Goal: Transaction & Acquisition: Purchase product/service

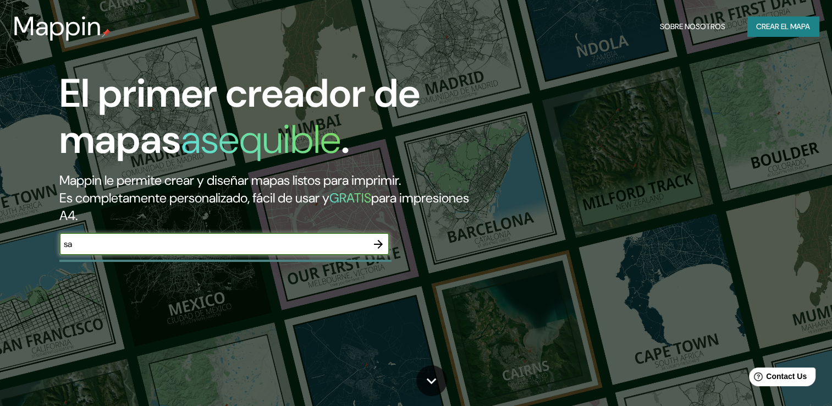
type input "s"
type input "[GEOGRAPHIC_DATA]"
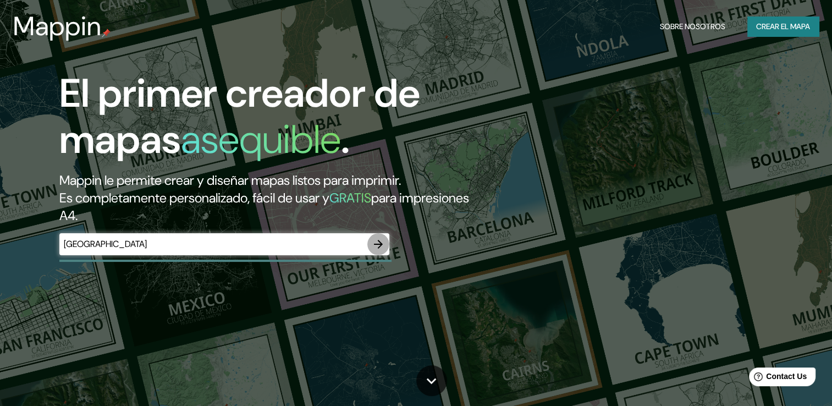
click at [381, 250] on icon "button" at bounding box center [378, 244] width 13 height 13
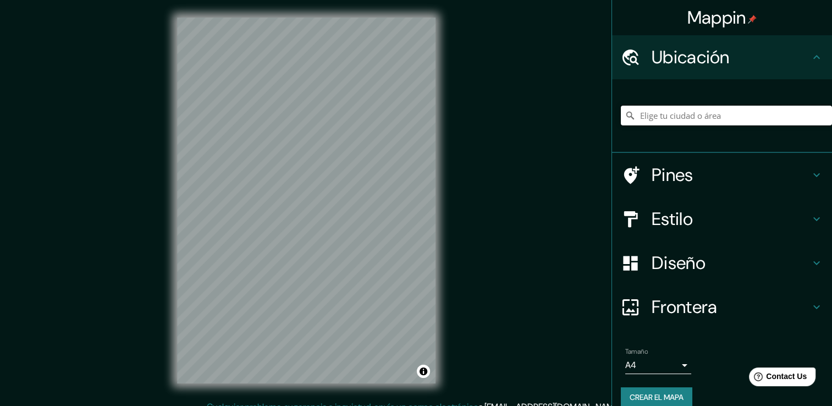
click at [650, 111] on input "Elige tu ciudad o área" at bounding box center [726, 116] width 211 height 20
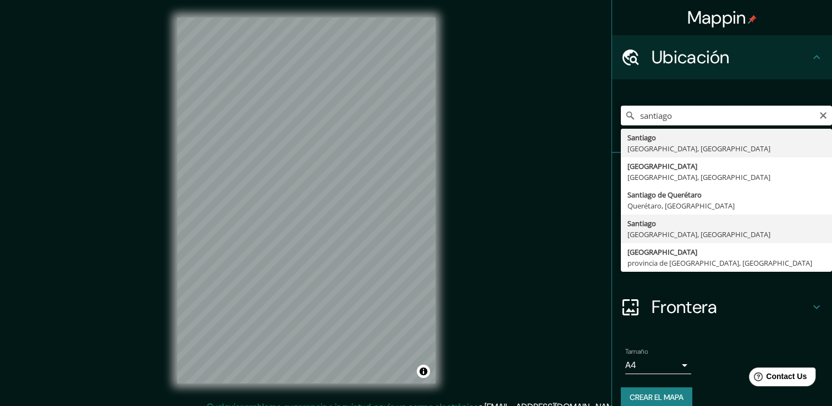
scroll to position [14, 0]
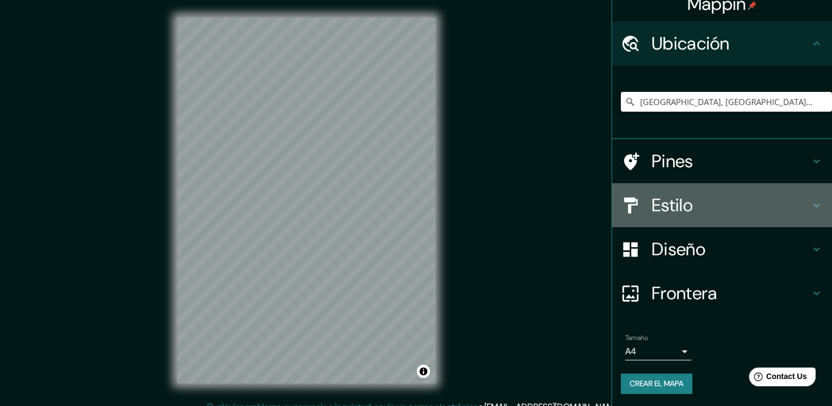
click at [656, 196] on h4 "Estilo" at bounding box center [731, 205] width 158 height 22
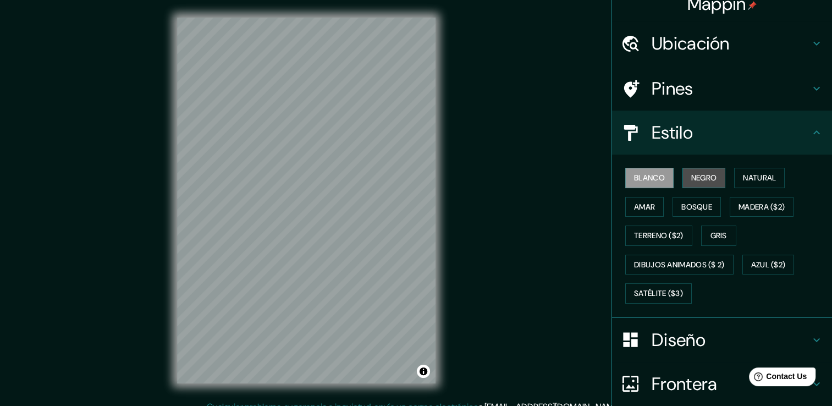
click at [698, 175] on font "Negro" at bounding box center [705, 178] width 26 height 14
click at [745, 177] on font "Natural" at bounding box center [759, 178] width 33 height 14
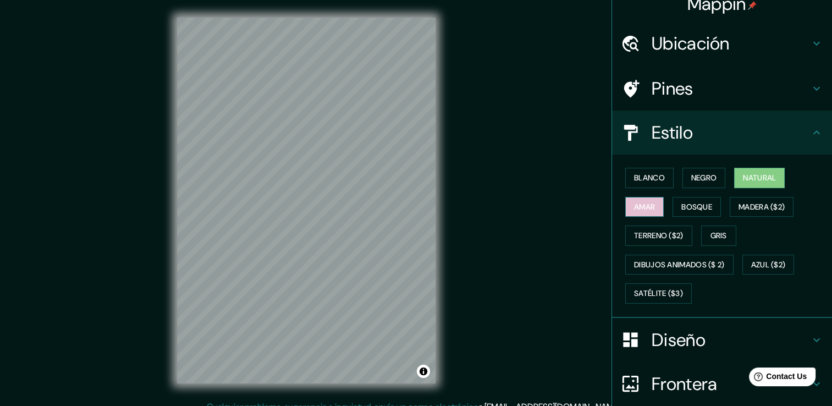
click at [643, 208] on font "Amar" at bounding box center [644, 207] width 21 height 14
click at [683, 203] on font "Bosque" at bounding box center [697, 207] width 31 height 14
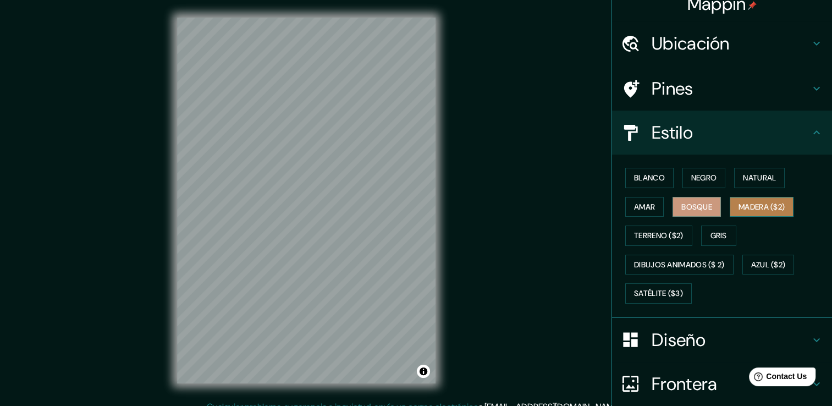
click at [750, 202] on font "Madera ($2)" at bounding box center [762, 207] width 46 height 14
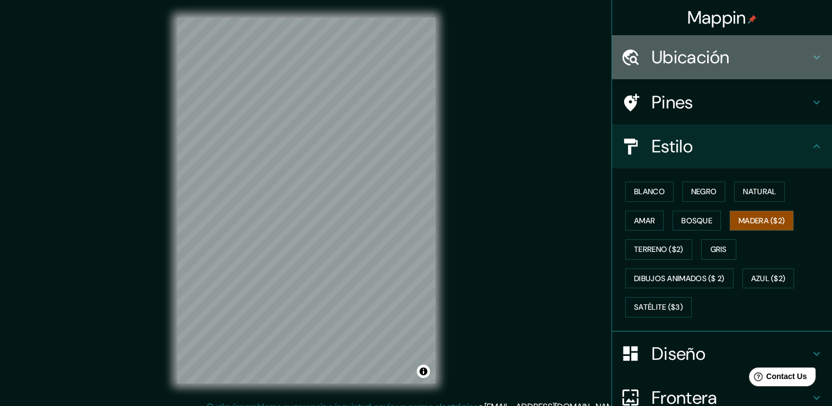
click at [694, 65] on h4 "Ubicación" at bounding box center [731, 57] width 158 height 22
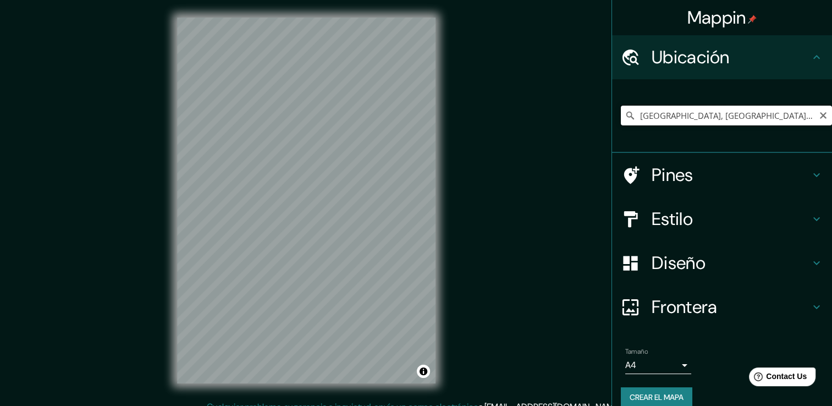
drag, startPoint x: 763, startPoint y: 109, endPoint x: 763, endPoint y: 116, distance: 7.2
click at [763, 116] on input "[GEOGRAPHIC_DATA], [GEOGRAPHIC_DATA], [GEOGRAPHIC_DATA]" at bounding box center [726, 116] width 211 height 20
drag, startPoint x: 763, startPoint y: 116, endPoint x: 627, endPoint y: 122, distance: 136.0
click at [627, 122] on input "[GEOGRAPHIC_DATA], [GEOGRAPHIC_DATA], [GEOGRAPHIC_DATA]" at bounding box center [726, 116] width 211 height 20
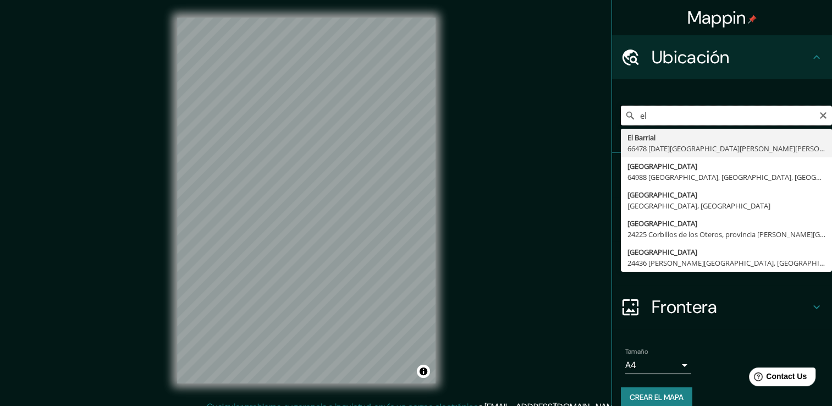
type input "e"
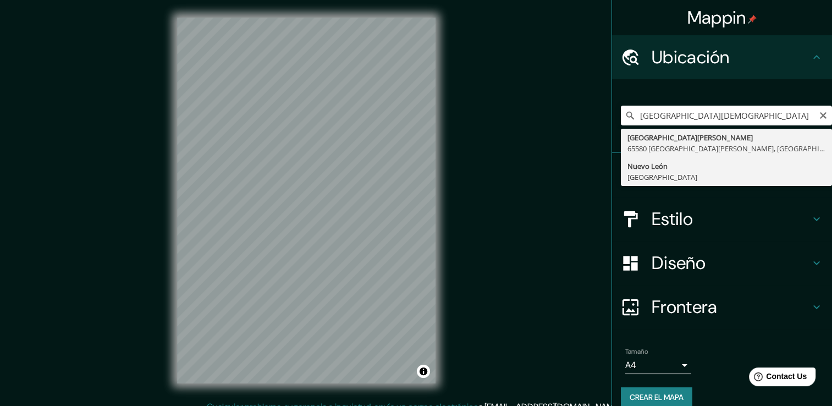
type input "[GEOGRAPHIC_DATA], [GEOGRAPHIC_DATA]"
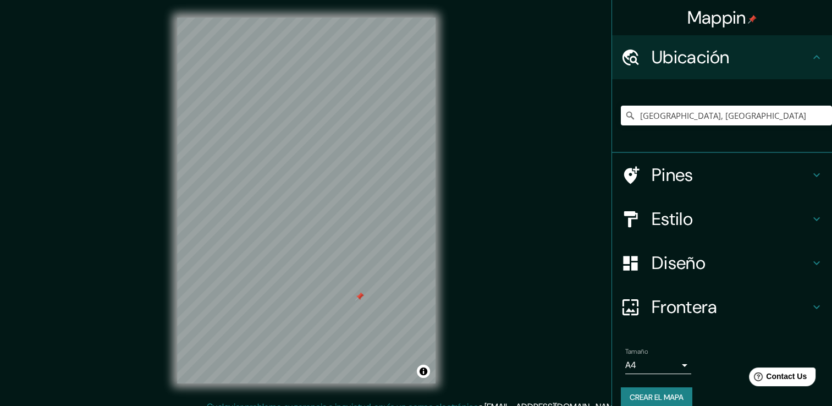
scroll to position [14, 0]
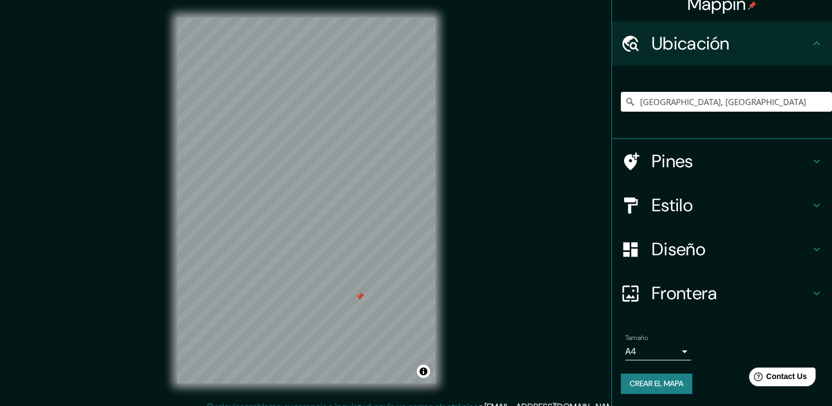
click at [668, 351] on body "Mappin [GEOGRAPHIC_DATA], [GEOGRAPHIC_DATA] Pines Estilo Diseño Frontera Elige …" at bounding box center [416, 203] width 832 height 406
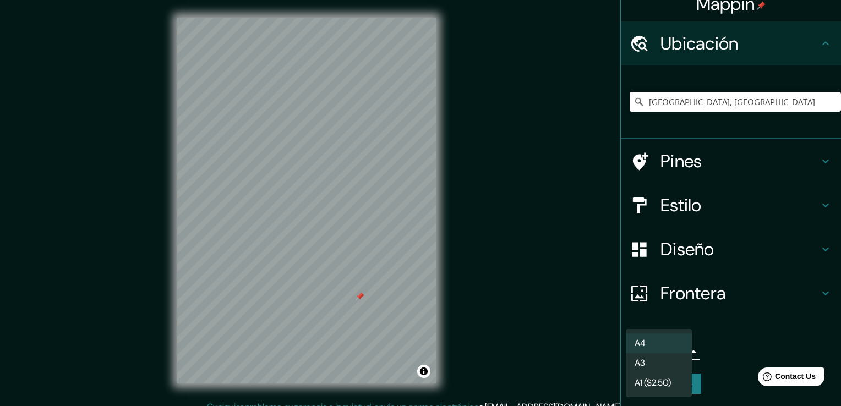
click at [658, 365] on li "A3" at bounding box center [659, 363] width 66 height 20
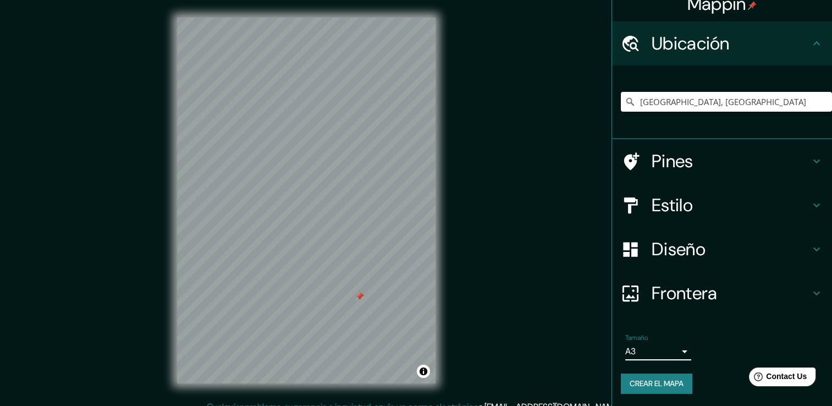
click at [656, 350] on body "Mappin [GEOGRAPHIC_DATA], [GEOGRAPHIC_DATA] Pines Estilo Diseño Frontera Elige …" at bounding box center [416, 203] width 832 height 406
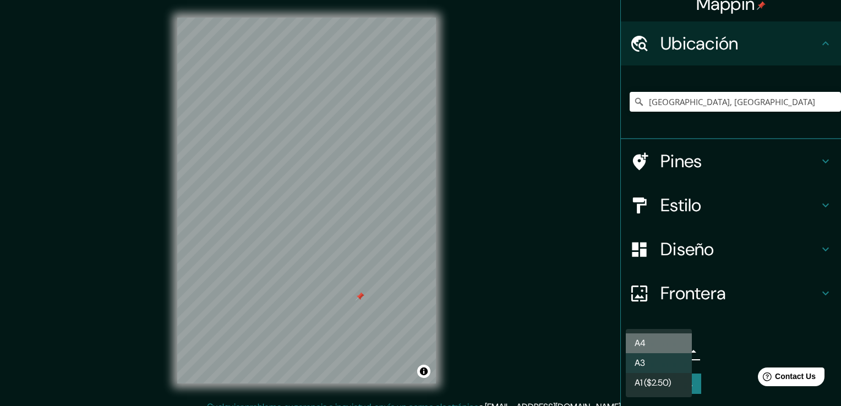
click at [655, 338] on li "A4" at bounding box center [659, 343] width 66 height 20
type input "single"
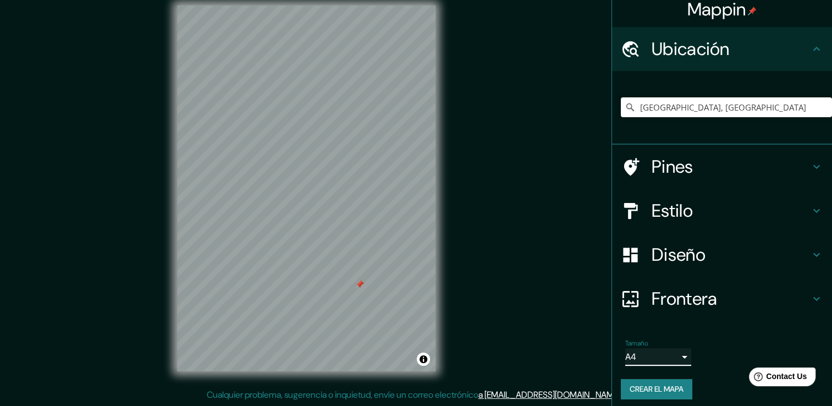
scroll to position [9, 0]
click at [810, 255] on icon at bounding box center [816, 254] width 13 height 13
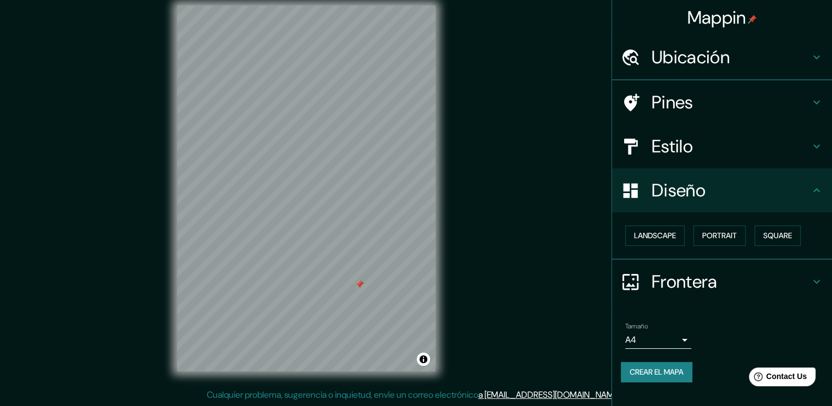
scroll to position [0, 0]
click at [648, 235] on font "Paisaje" at bounding box center [648, 236] width 28 height 14
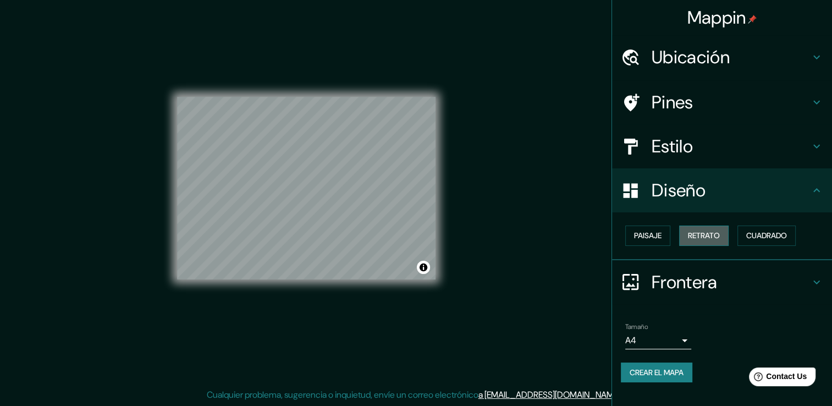
click at [714, 234] on font "Retrato" at bounding box center [704, 236] width 32 height 14
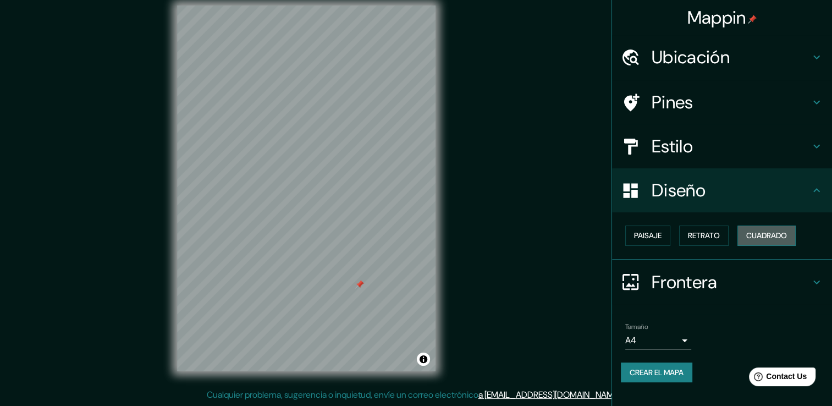
click at [742, 234] on button "Cuadrado" at bounding box center [767, 236] width 58 height 20
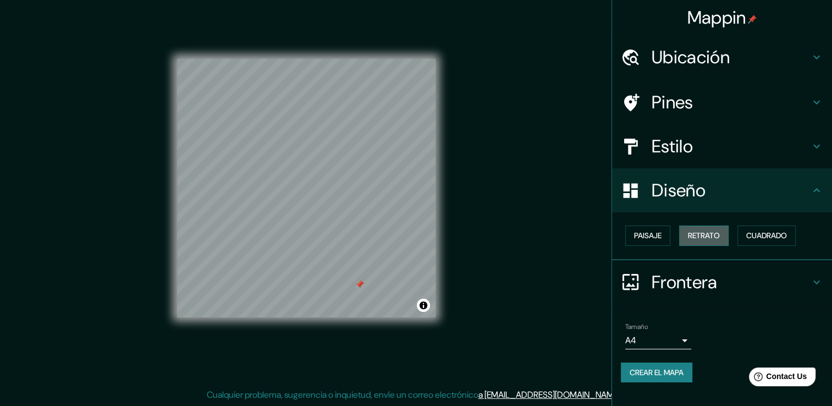
click at [711, 232] on font "Retrato" at bounding box center [704, 236] width 32 height 14
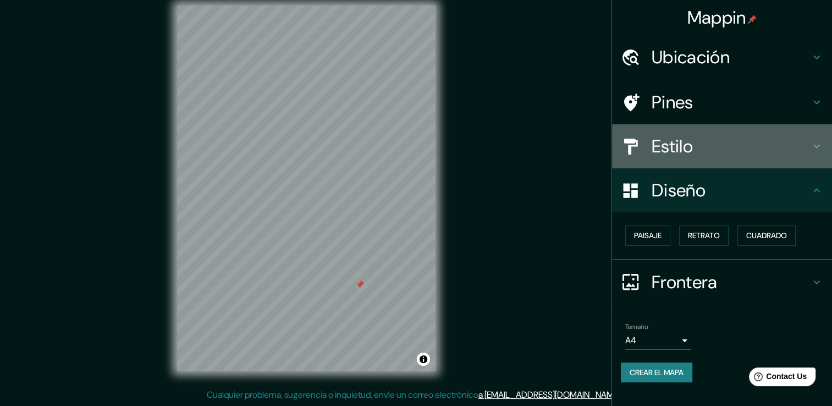
click at [734, 144] on h4 "Estilo" at bounding box center [731, 146] width 158 height 22
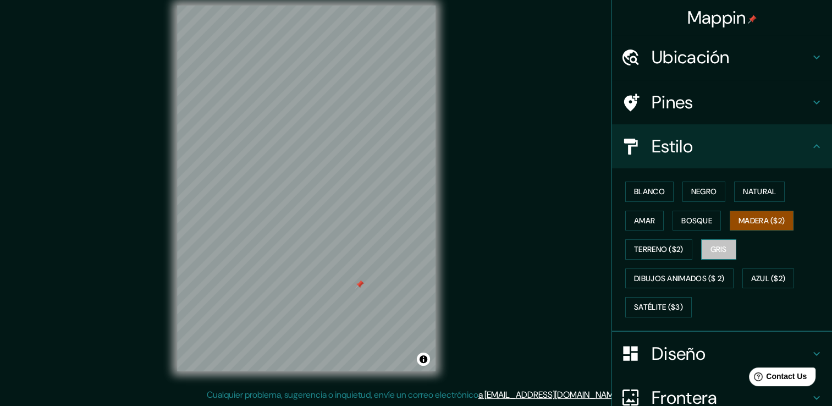
click at [711, 252] on font "Gris" at bounding box center [719, 250] width 17 height 14
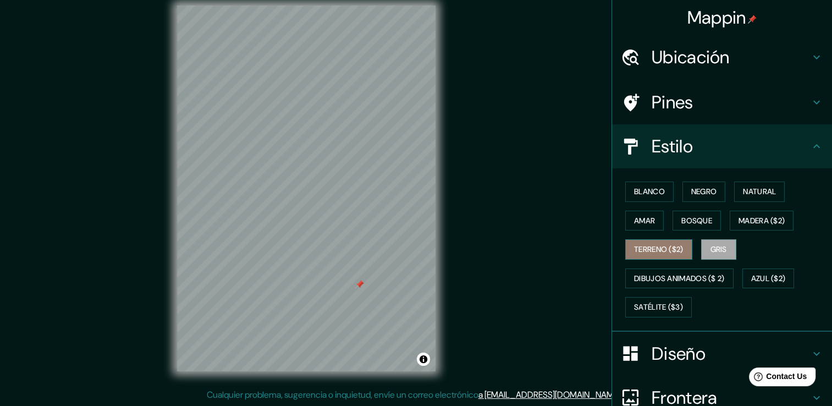
click at [653, 247] on font "Terreno ($2)" at bounding box center [659, 250] width 50 height 14
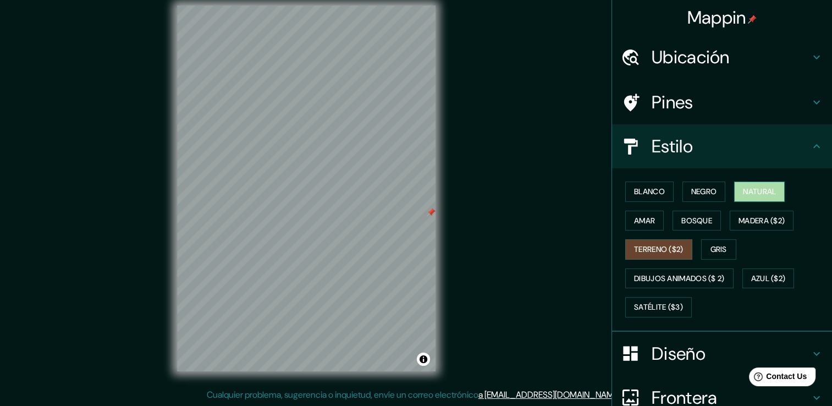
click at [743, 186] on font "Natural" at bounding box center [759, 192] width 33 height 14
